Goal: Task Accomplishment & Management: Complete application form

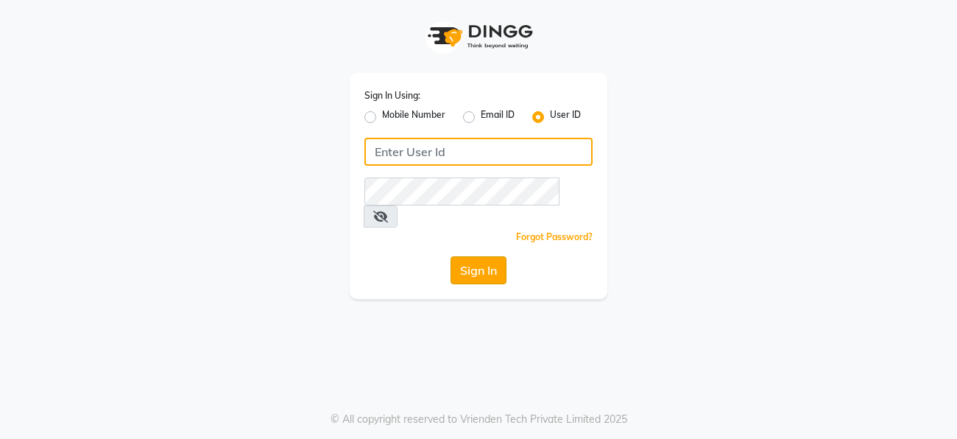
type input "facethelook"
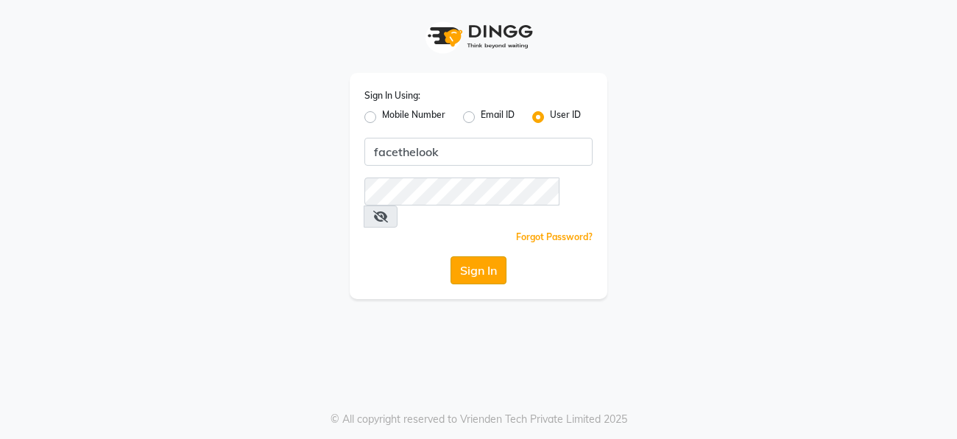
click at [485, 260] on button "Sign In" at bounding box center [479, 270] width 56 height 28
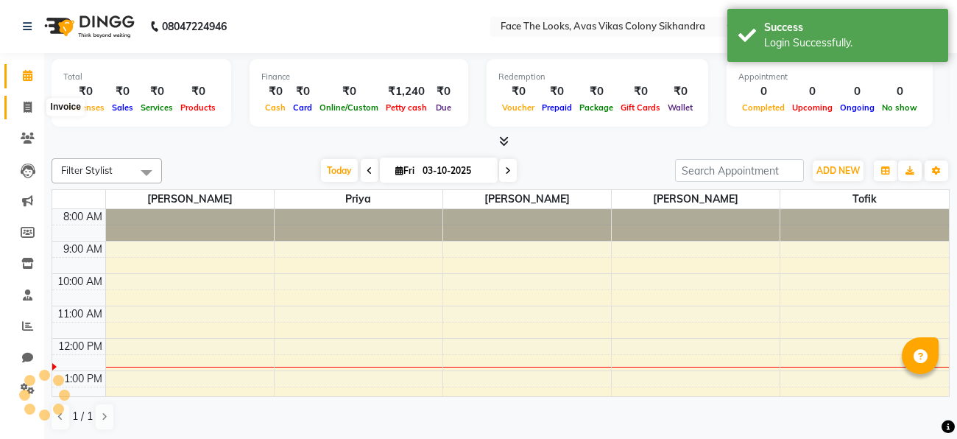
select select "en"
click at [24, 105] on icon at bounding box center [28, 107] width 8 height 11
select select "service"
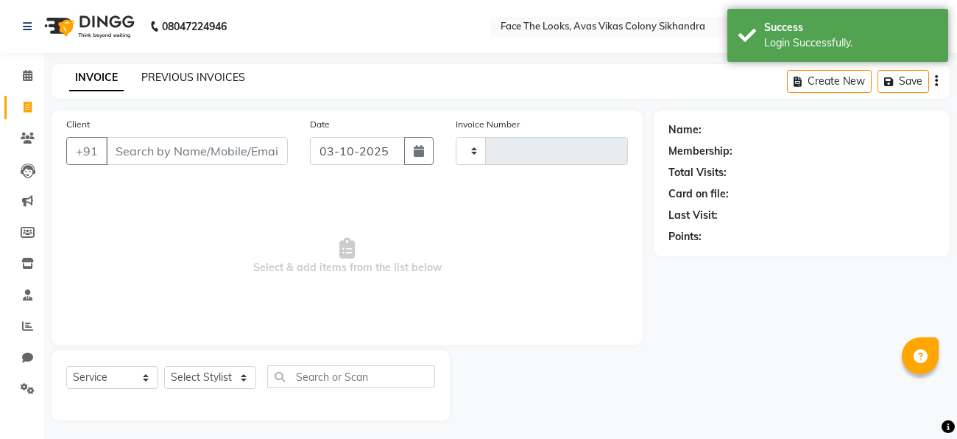
type input "0303"
select select "8471"
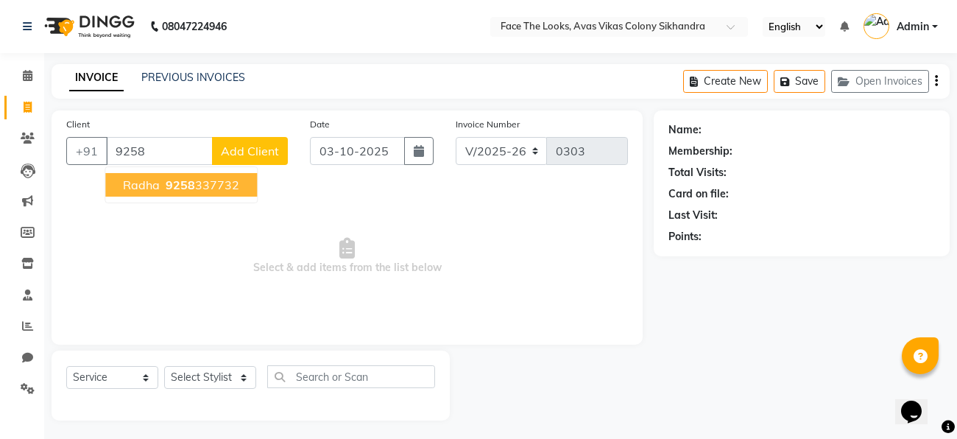
click at [196, 186] on ngb-highlight "9258 337732" at bounding box center [201, 185] width 77 height 15
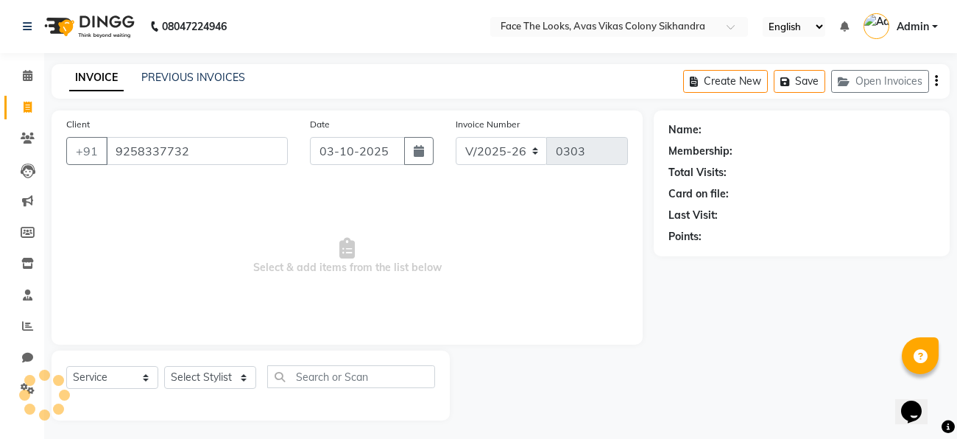
type input "9258337732"
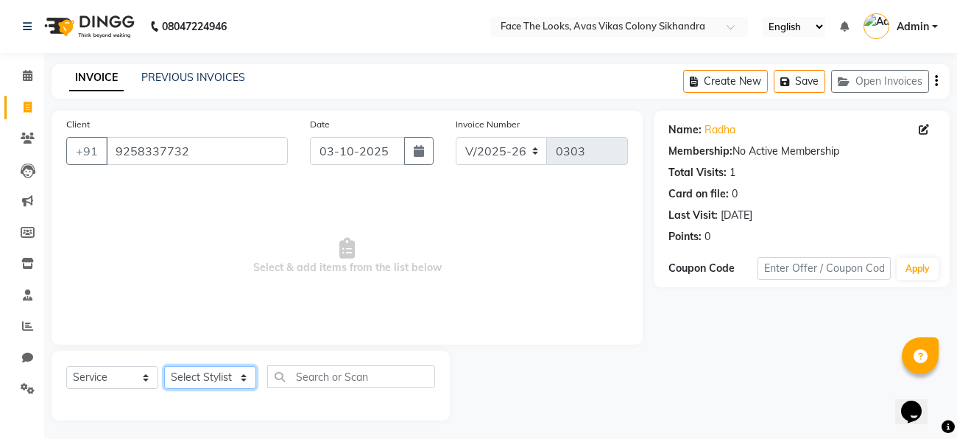
click at [225, 377] on select "Select Stylist [PERSON_NAME] Priya [PERSON_NAME] [PERSON_NAME]" at bounding box center [210, 377] width 92 height 23
select select "82659"
click at [164, 367] on select "Select Stylist [PERSON_NAME] Priya [PERSON_NAME] [PERSON_NAME]" at bounding box center [210, 377] width 92 height 23
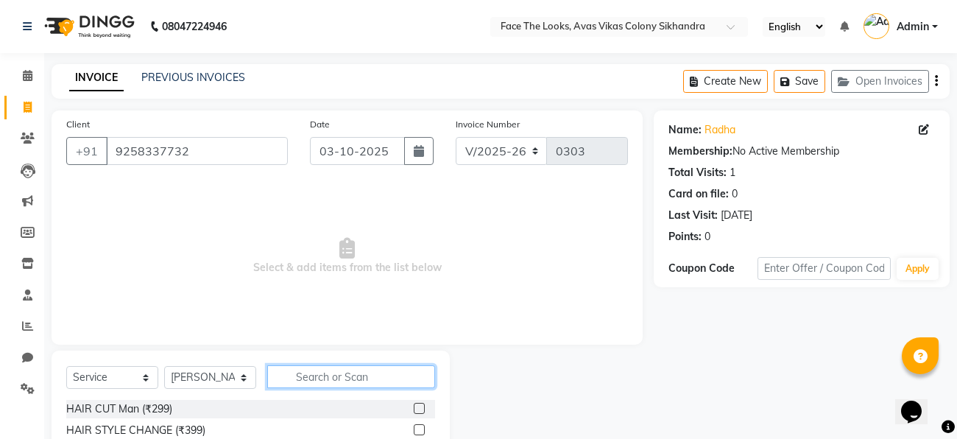
click at [295, 373] on input "text" at bounding box center [351, 376] width 168 height 23
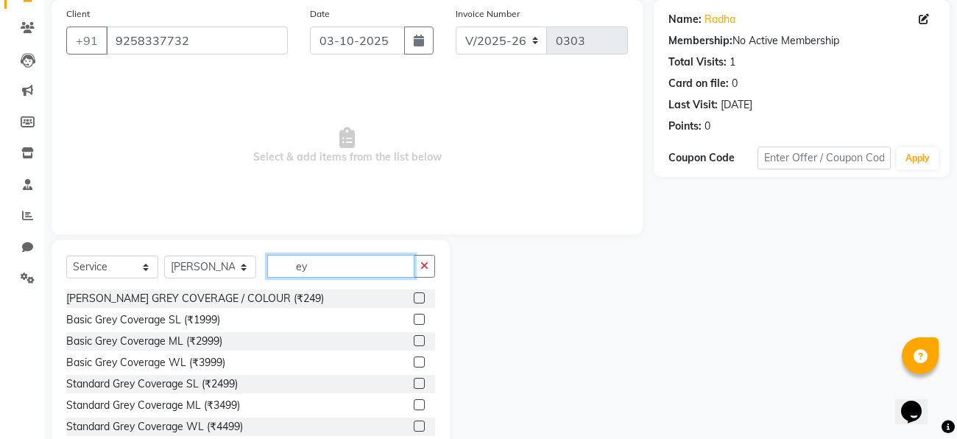
type input "e"
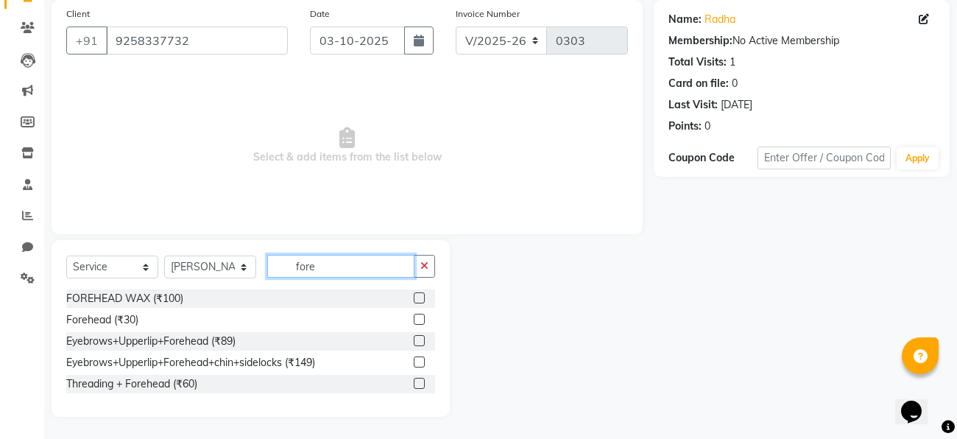
type input "fore"
click at [421, 384] on label at bounding box center [419, 383] width 11 height 11
click at [421, 384] on input "checkbox" at bounding box center [419, 384] width 10 height 10
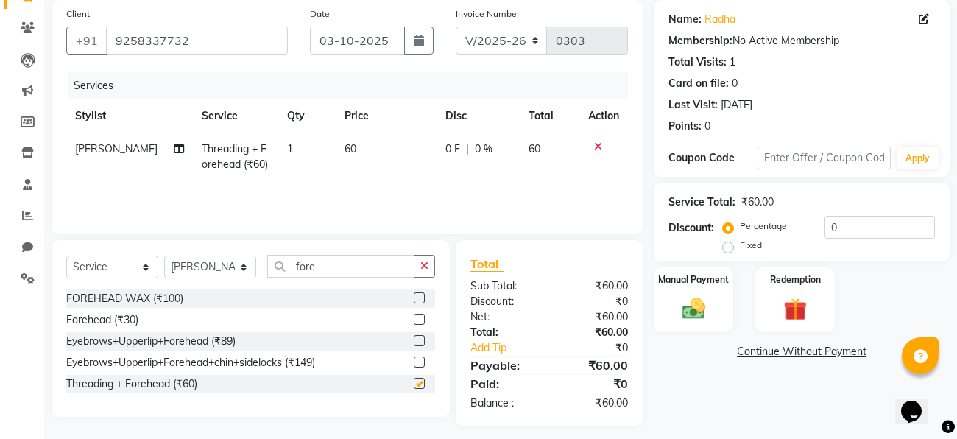
checkbox input "false"
click at [379, 264] on input "fore" at bounding box center [340, 266] width 147 height 23
type input "f"
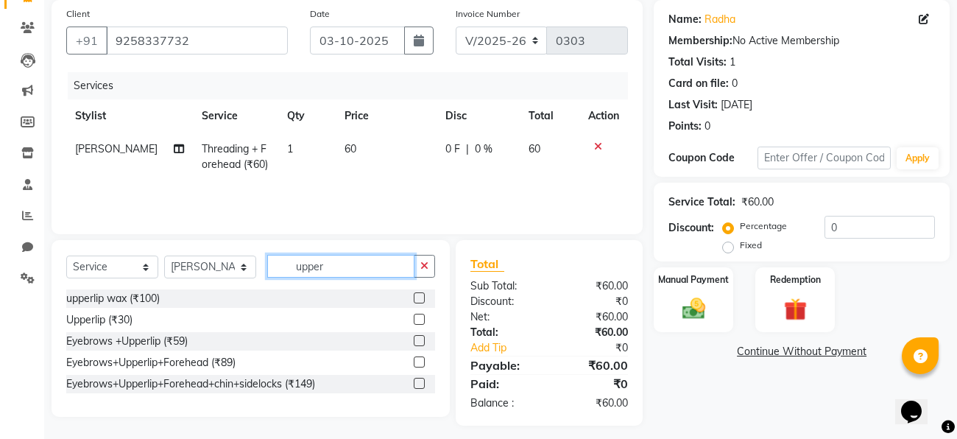
type input "upper"
click at [422, 299] on label at bounding box center [419, 297] width 11 height 11
click at [422, 299] on input "checkbox" at bounding box center [419, 299] width 10 height 10
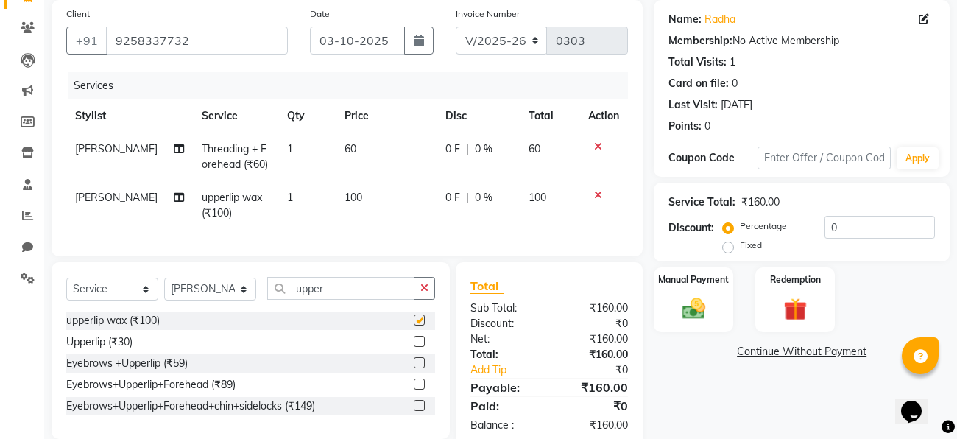
checkbox input "false"
click at [395, 285] on input "upper" at bounding box center [340, 288] width 147 height 23
type input "u"
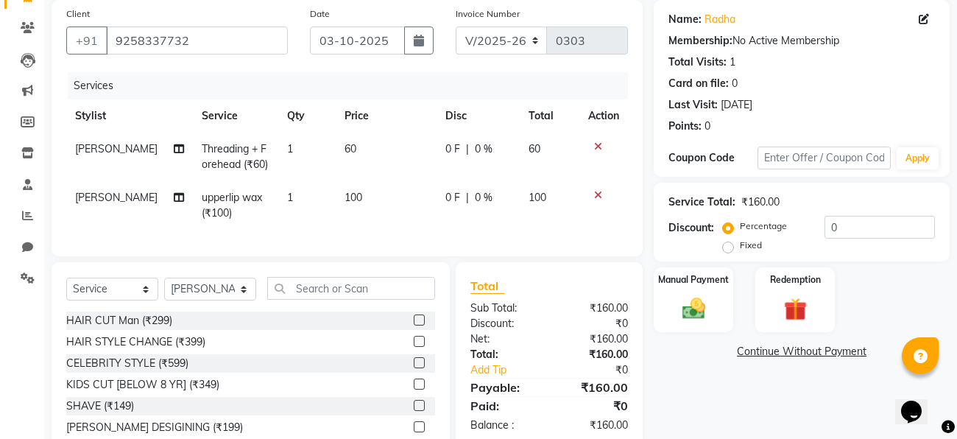
click at [446, 194] on span "0 F" at bounding box center [453, 197] width 15 height 15
select select "82659"
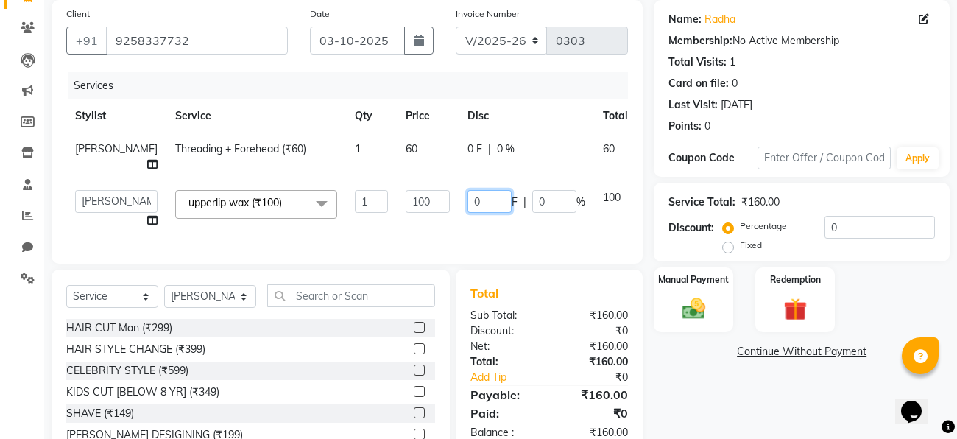
click at [468, 194] on input "0" at bounding box center [490, 201] width 44 height 23
type input "060"
click at [422, 245] on div "Client [PHONE_NUMBER] Date [DATE] Invoice Number V/2025 V/[PHONE_NUMBER] Servic…" at bounding box center [347, 132] width 591 height 264
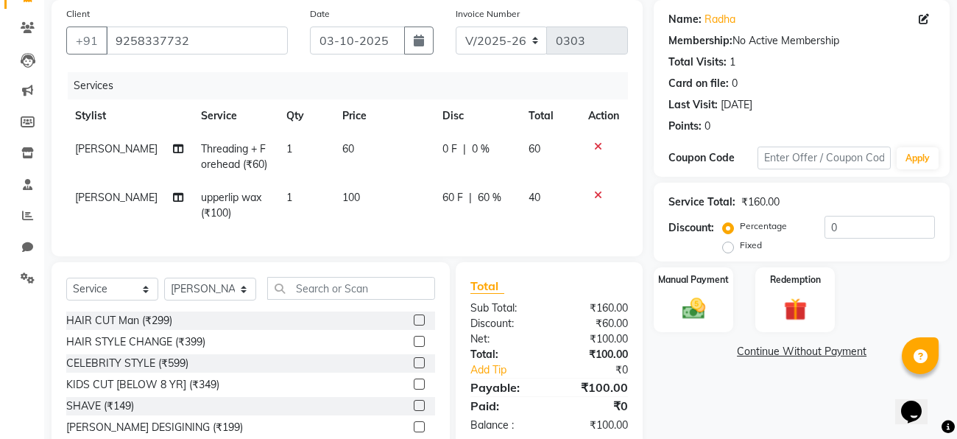
scroll to position [173, 0]
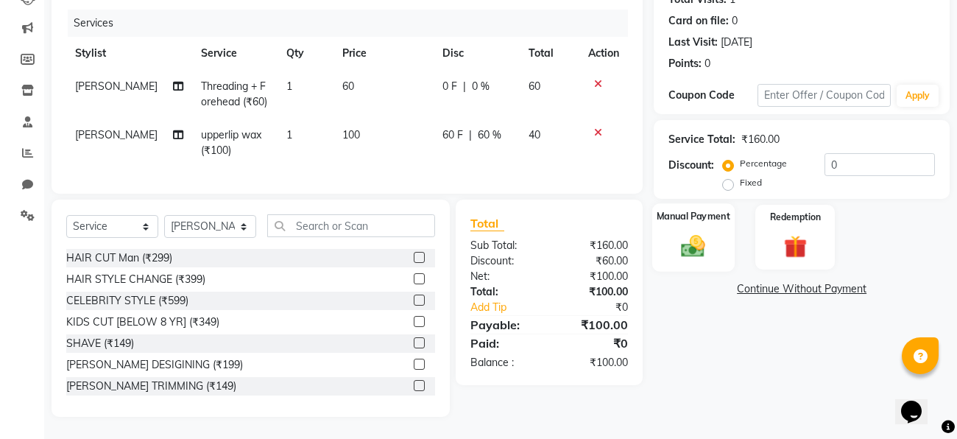
click at [697, 250] on img at bounding box center [694, 246] width 39 height 28
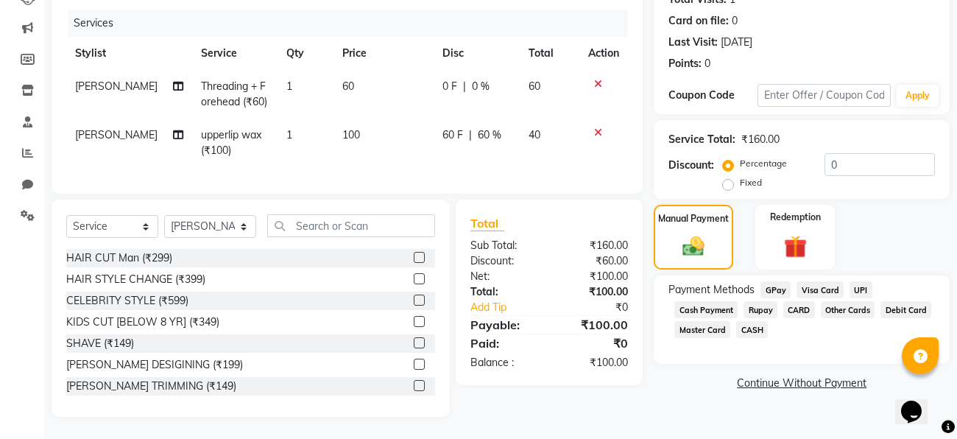
click at [749, 333] on span "CASH" at bounding box center [753, 329] width 32 height 17
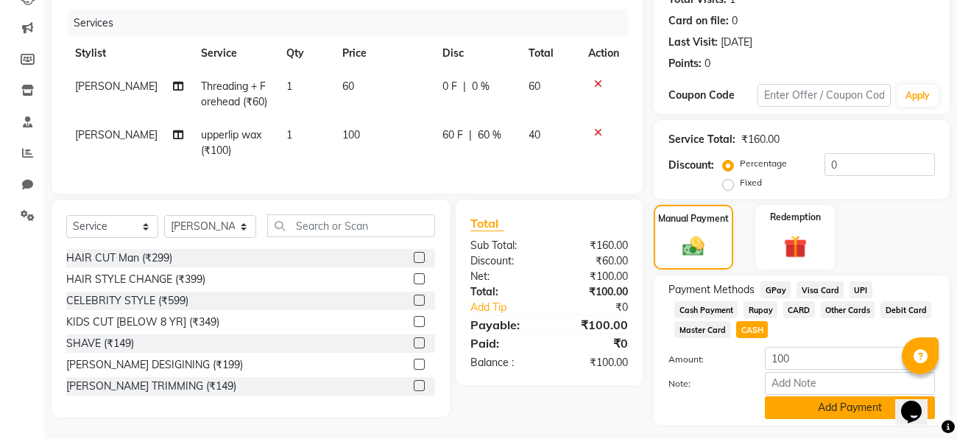
click at [804, 405] on button "Add Payment" at bounding box center [850, 407] width 170 height 23
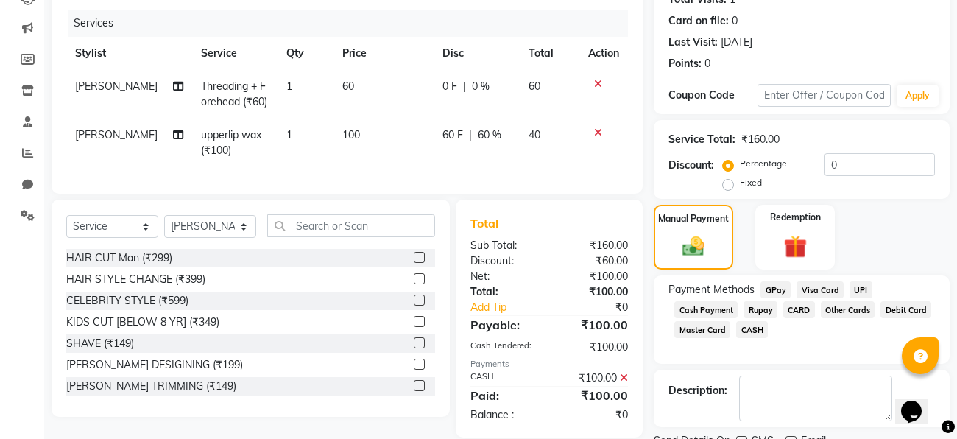
scroll to position [233, 0]
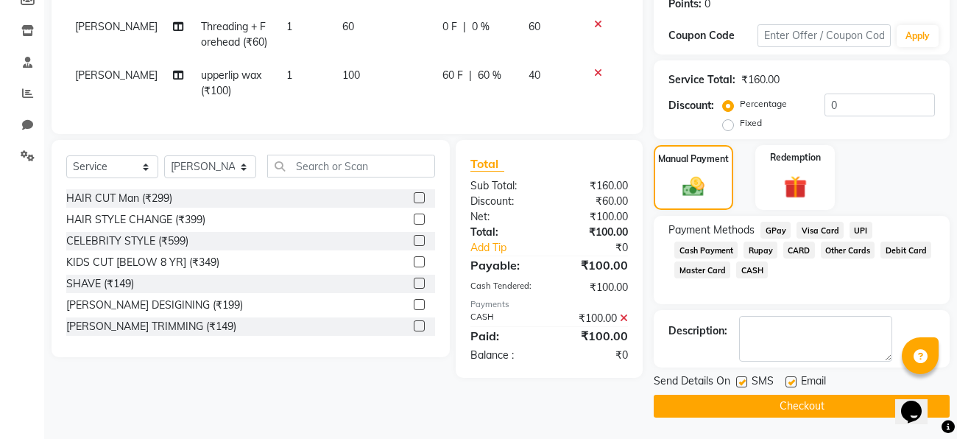
click at [787, 410] on button "Checkout" at bounding box center [802, 406] width 296 height 23
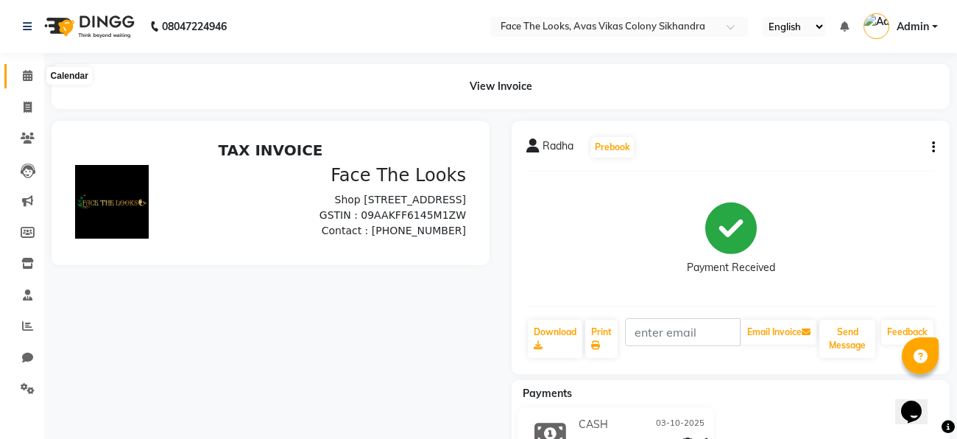
click at [19, 82] on span at bounding box center [28, 76] width 26 height 17
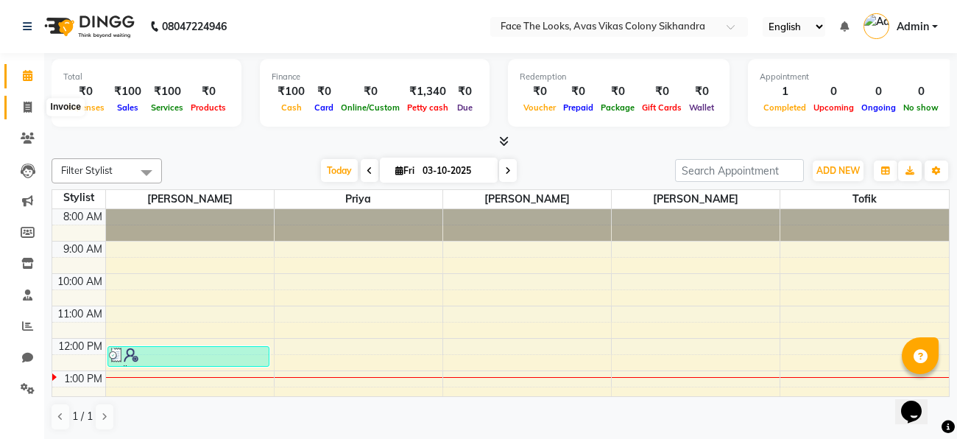
click at [21, 110] on span at bounding box center [28, 107] width 26 height 17
select select "service"
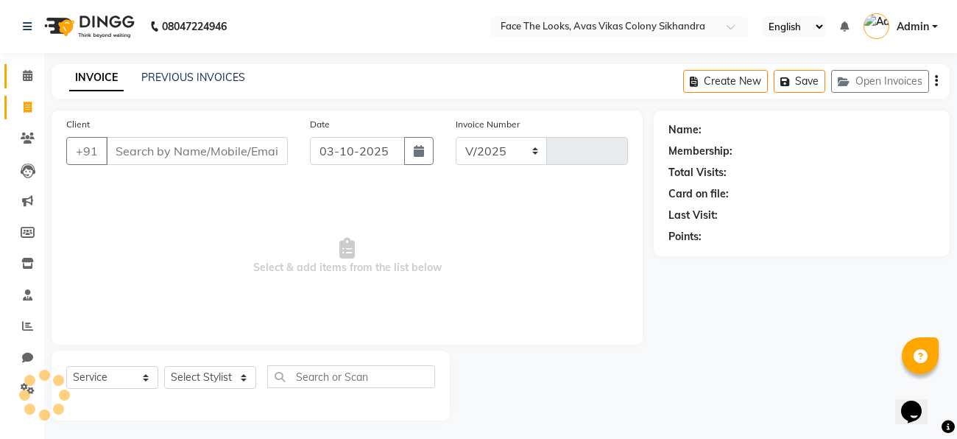
select select "8471"
type input "0304"
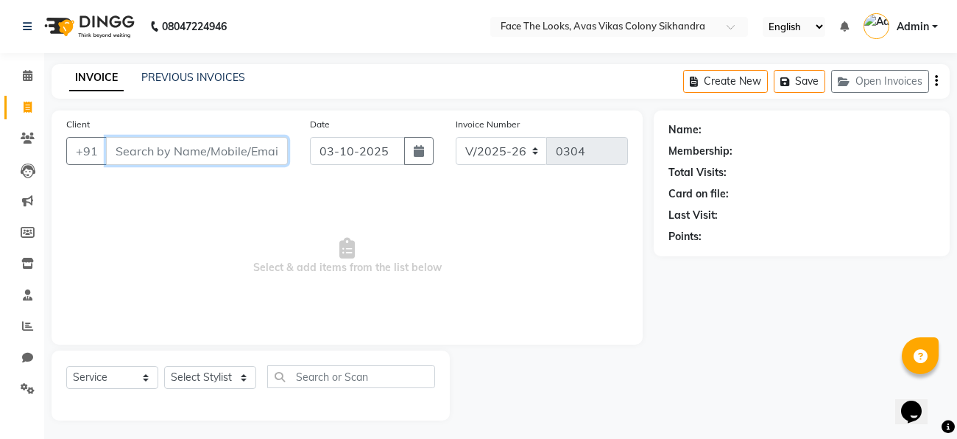
click at [194, 155] on input "Client" at bounding box center [197, 151] width 182 height 28
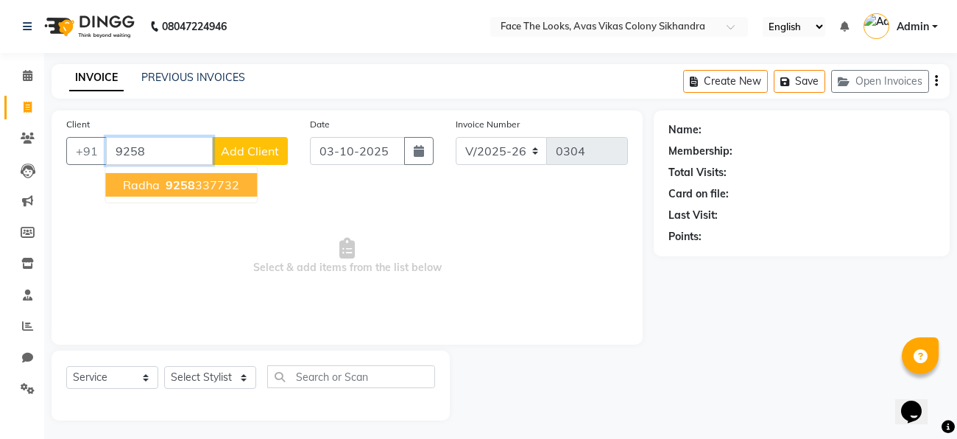
click at [226, 182] on ngb-highlight "9258 337732" at bounding box center [201, 185] width 77 height 15
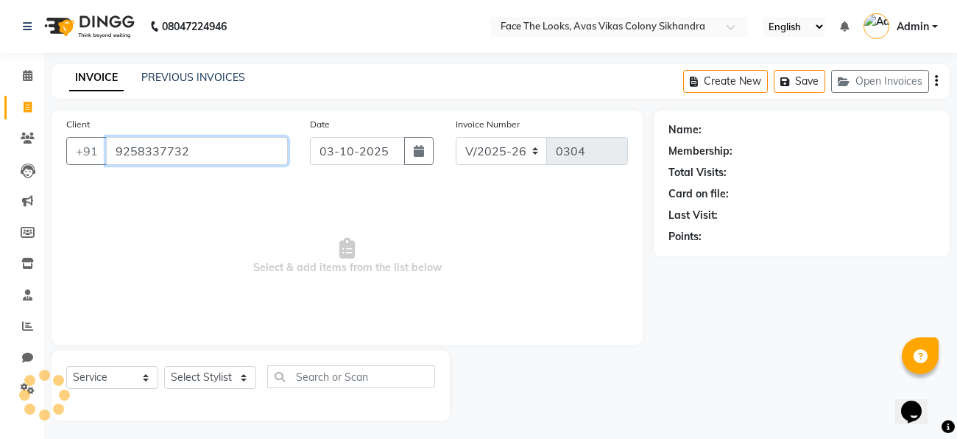
type input "9258337732"
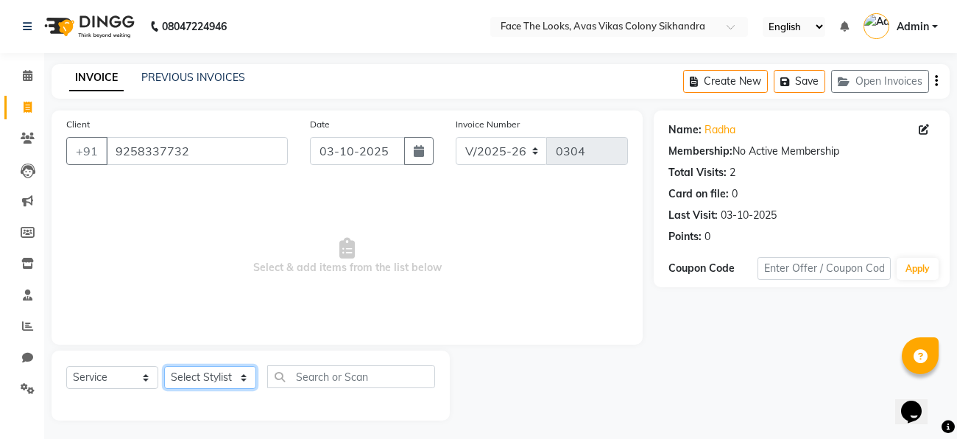
click at [192, 377] on select "Select Stylist [PERSON_NAME] Priya [PERSON_NAME] [PERSON_NAME]" at bounding box center [210, 377] width 92 height 23
select select "82659"
click at [164, 367] on select "Select Stylist [PERSON_NAME] Priya [PERSON_NAME] [PERSON_NAME]" at bounding box center [210, 377] width 92 height 23
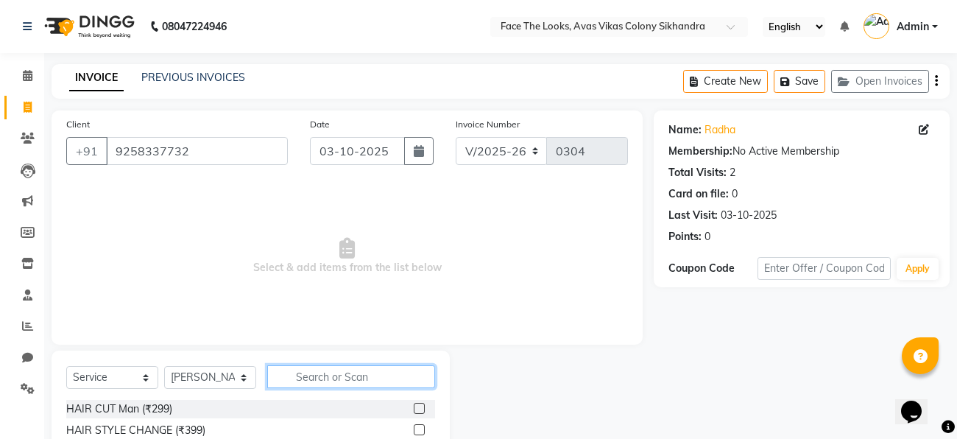
click at [301, 379] on input "text" at bounding box center [351, 376] width 168 height 23
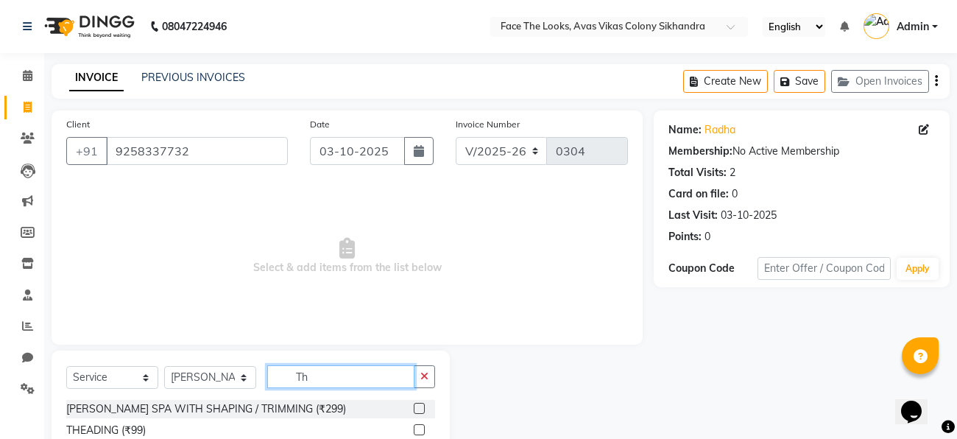
type input "T"
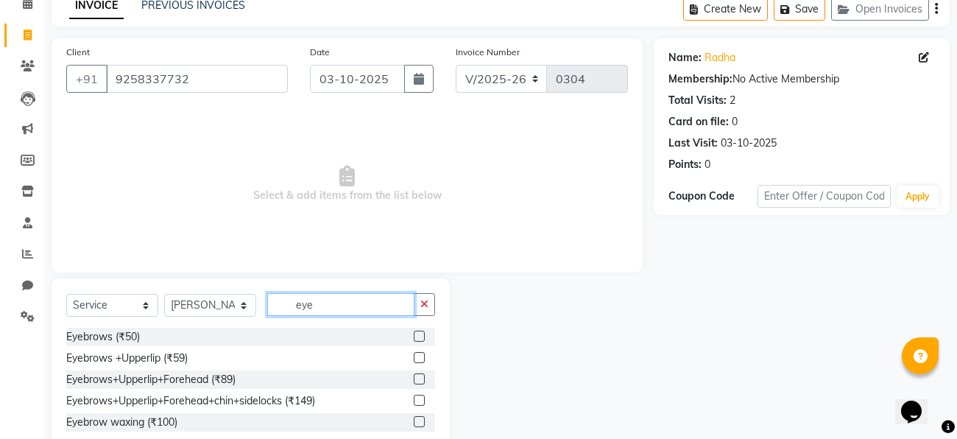
scroll to position [72, 0]
type input "eye"
click at [419, 376] on label at bounding box center [419, 378] width 11 height 11
click at [419, 376] on input "checkbox" at bounding box center [419, 380] width 10 height 10
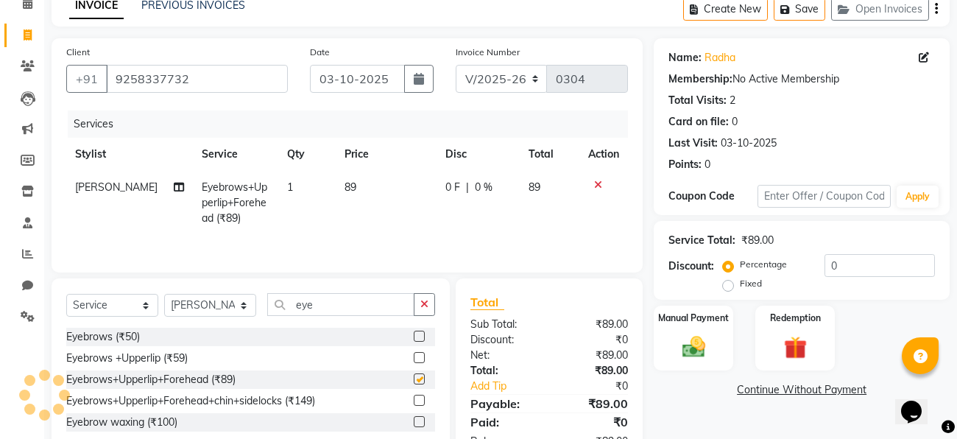
checkbox input "false"
click at [420, 357] on label at bounding box center [419, 357] width 11 height 11
click at [420, 357] on input "checkbox" at bounding box center [419, 359] width 10 height 10
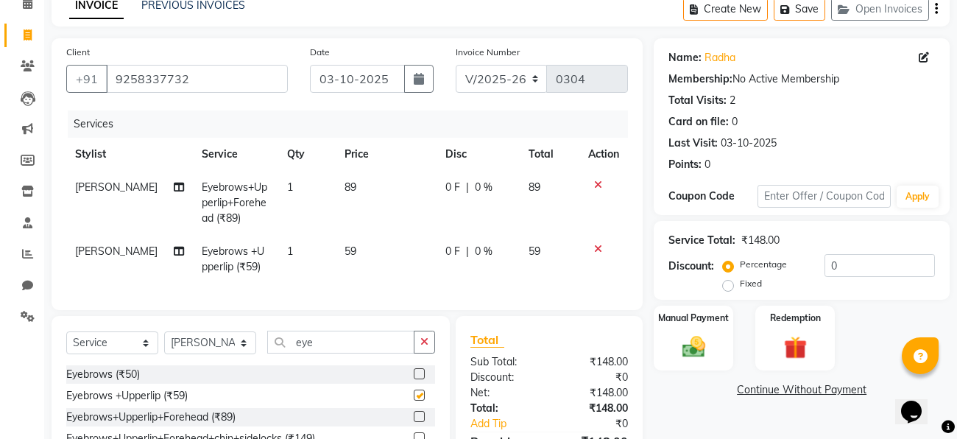
checkbox input "false"
click at [597, 188] on icon at bounding box center [598, 185] width 8 height 10
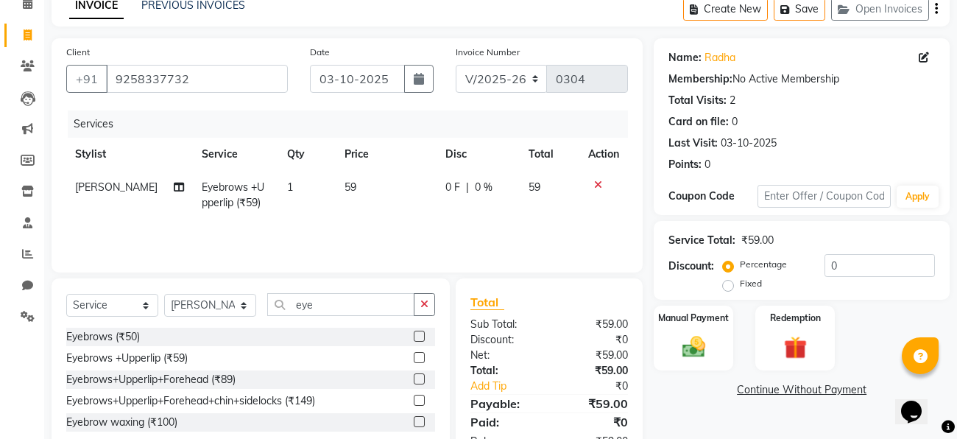
click at [418, 331] on label at bounding box center [419, 336] width 11 height 11
click at [418, 332] on input "checkbox" at bounding box center [419, 337] width 10 height 10
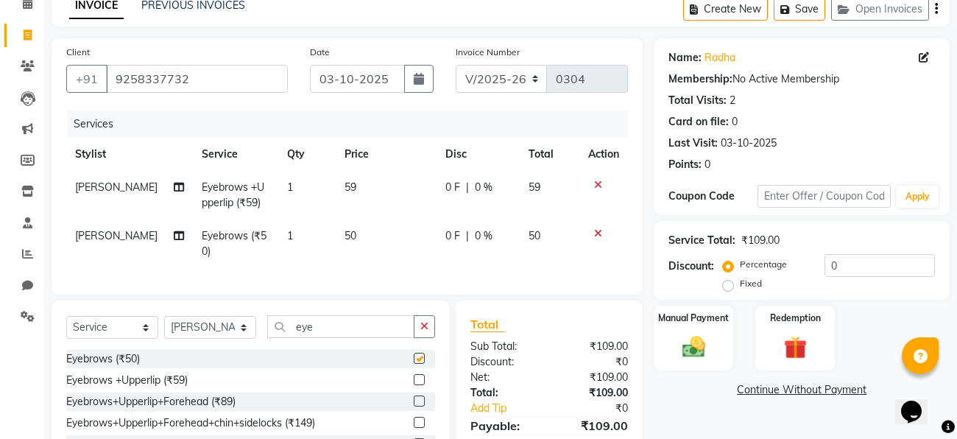
checkbox input "false"
click at [350, 329] on input "eye" at bounding box center [340, 326] width 147 height 23
type input "e"
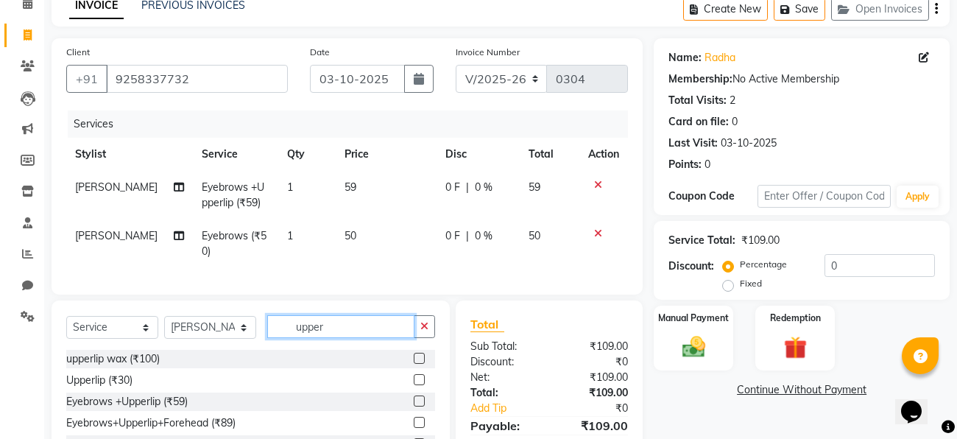
type input "upper"
click at [420, 358] on label at bounding box center [419, 358] width 11 height 11
click at [420, 358] on input "checkbox" at bounding box center [419, 359] width 10 height 10
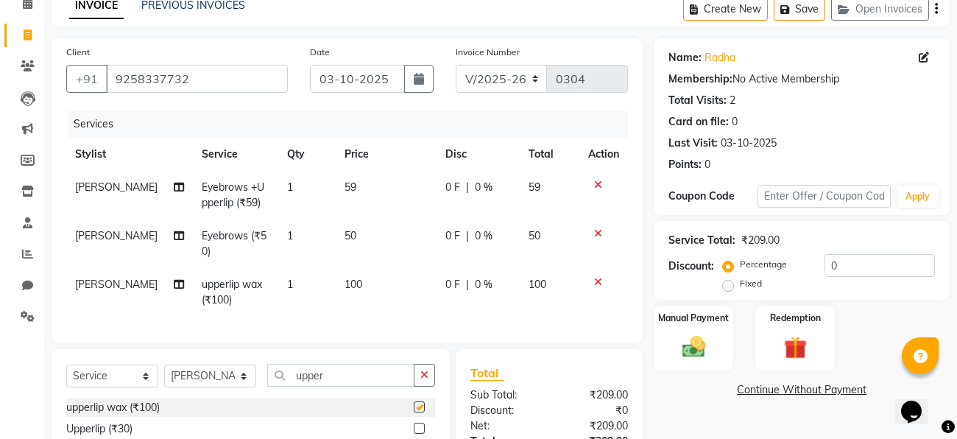
checkbox input "false"
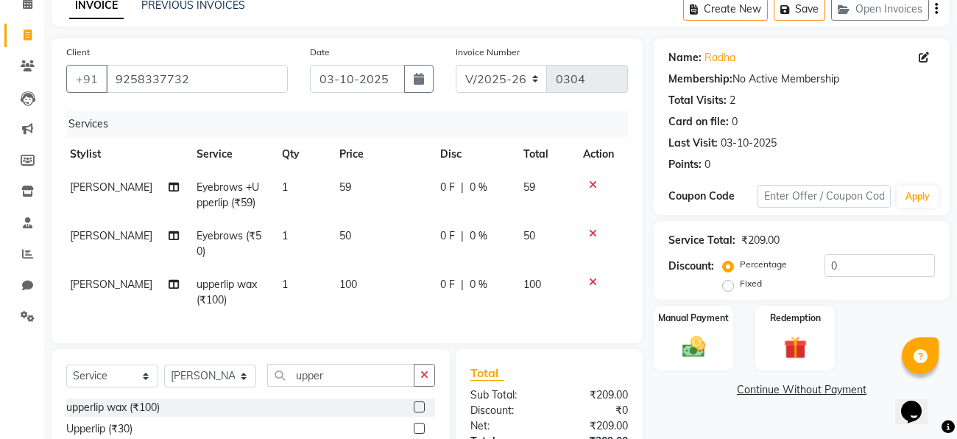
click at [592, 186] on icon at bounding box center [593, 185] width 8 height 10
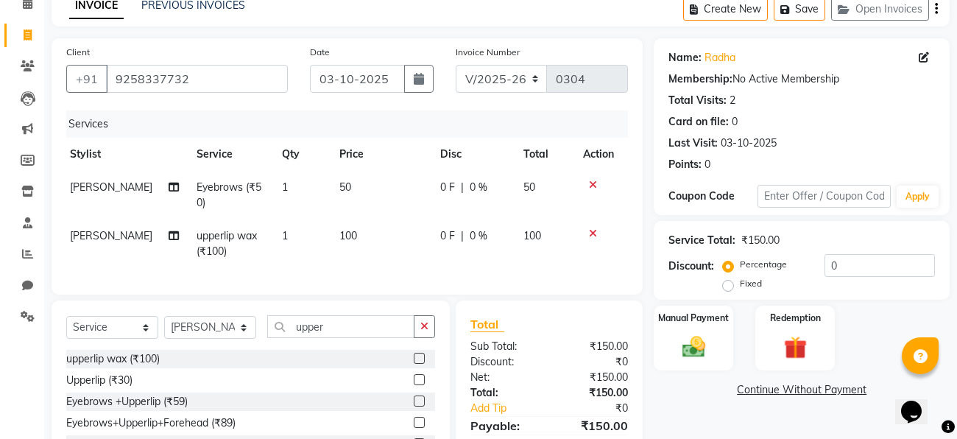
scroll to position [0, 0]
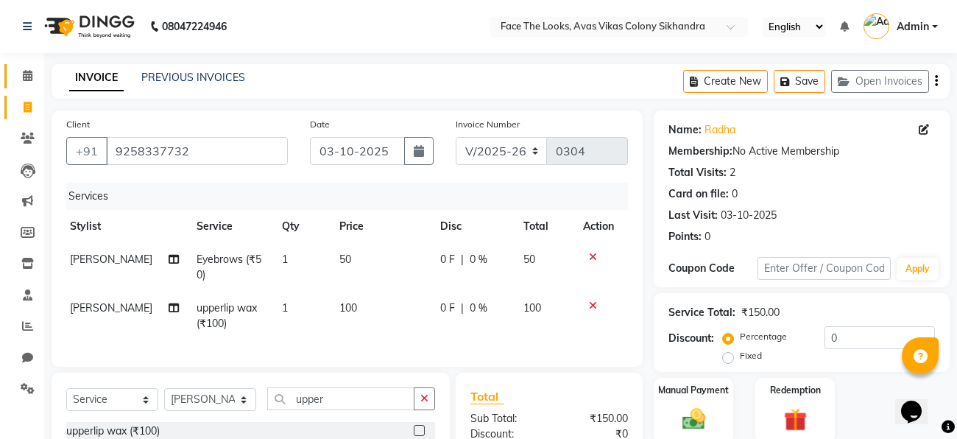
click at [16, 74] on span at bounding box center [28, 76] width 26 height 17
click at [843, 337] on input "0" at bounding box center [880, 337] width 110 height 23
click at [740, 355] on label "Fixed" at bounding box center [751, 355] width 22 height 13
click at [726, 355] on input "Fixed" at bounding box center [731, 356] width 10 height 10
radio input "true"
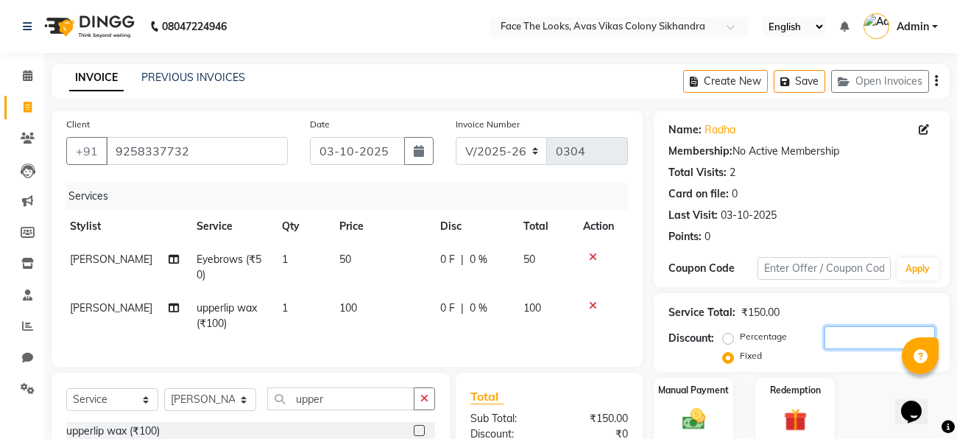
click at [864, 345] on input "number" at bounding box center [880, 337] width 110 height 23
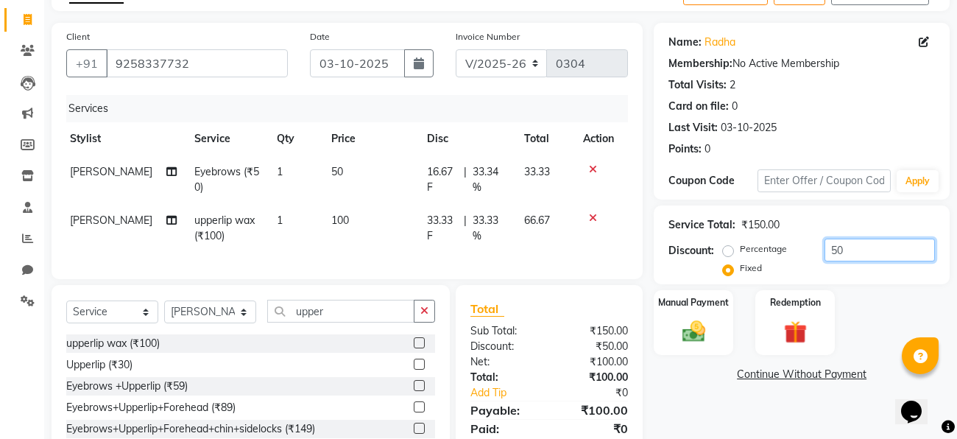
scroll to position [141, 0]
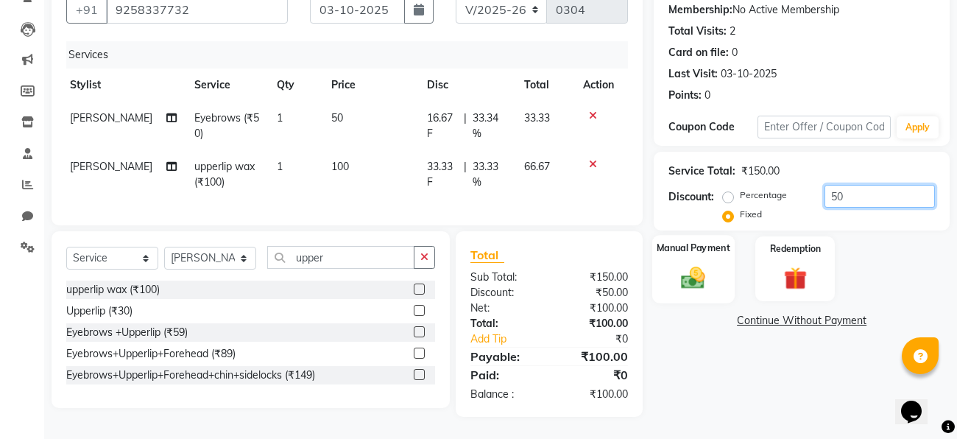
type input "50"
click at [703, 261] on div "Manual Payment" at bounding box center [694, 269] width 82 height 68
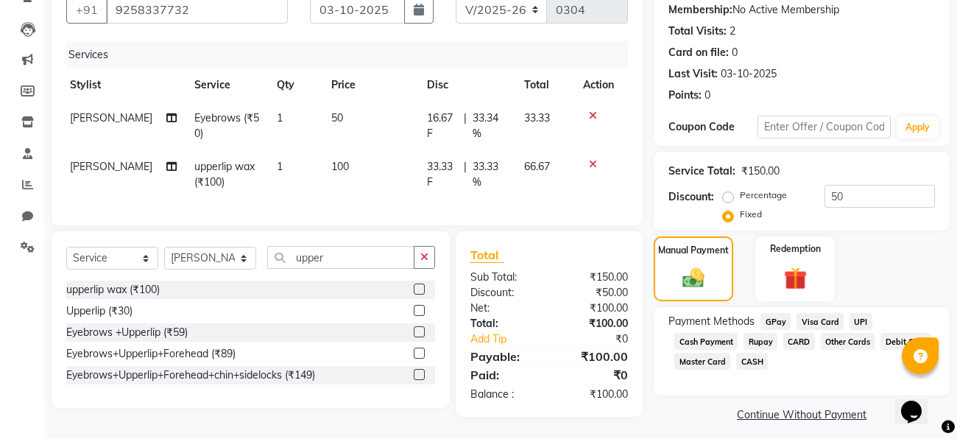
click at [750, 360] on span "CASH" at bounding box center [753, 361] width 32 height 17
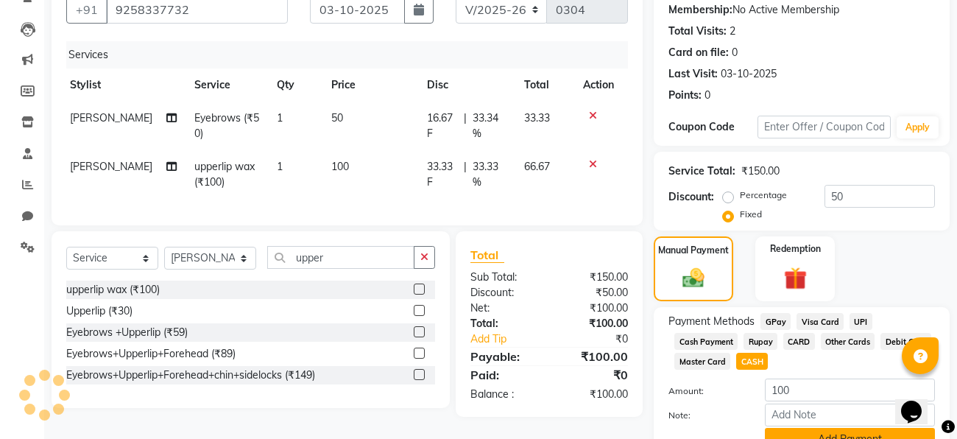
click at [812, 437] on button "Add Payment" at bounding box center [850, 439] width 170 height 23
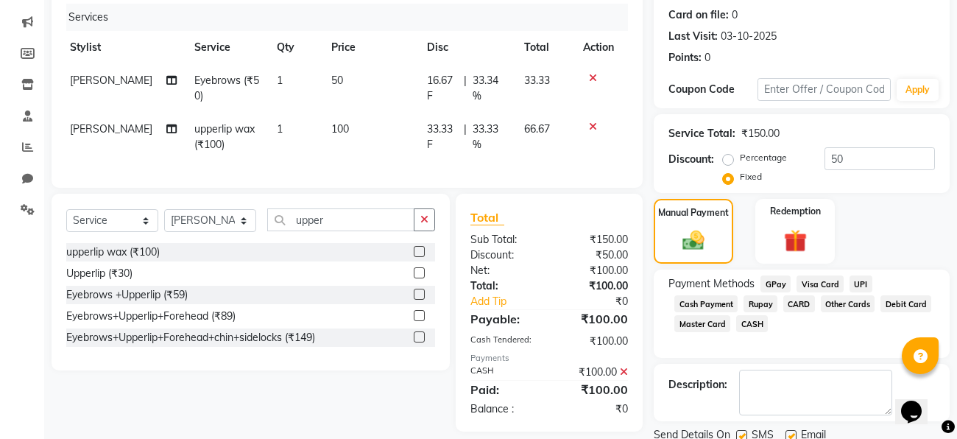
scroll to position [233, 0]
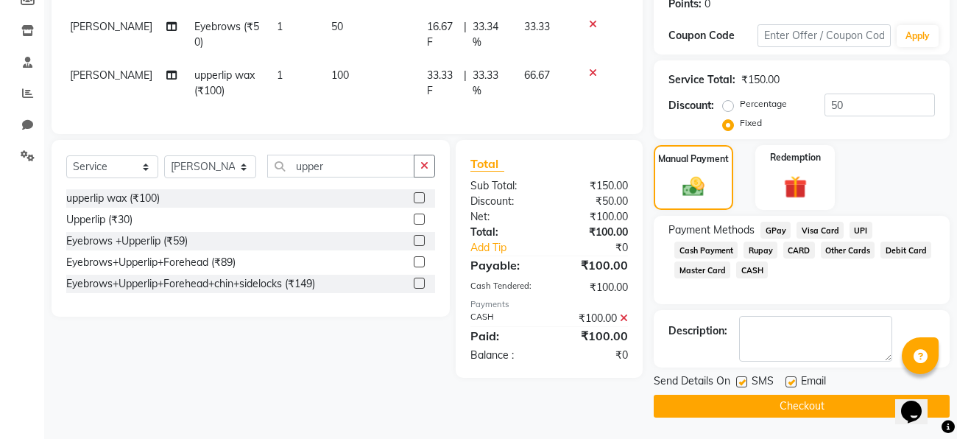
click at [717, 407] on button "Checkout" at bounding box center [802, 406] width 296 height 23
